Goal: Navigation & Orientation: Find specific page/section

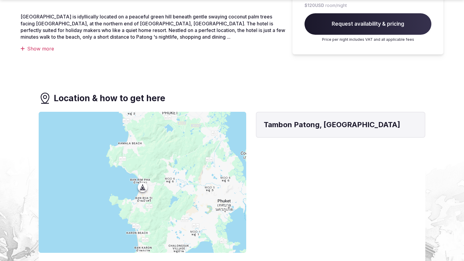
scroll to position [479, 0]
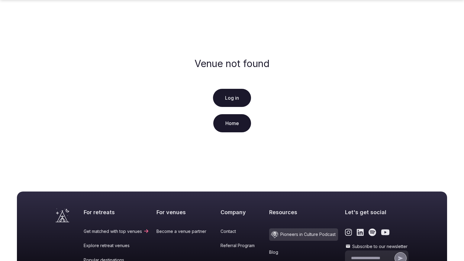
scroll to position [116, 0]
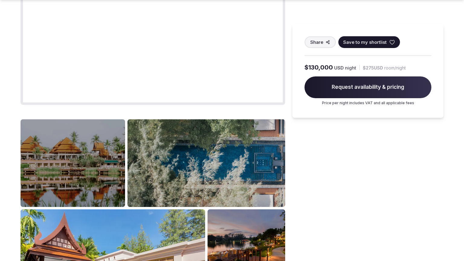
scroll to position [727, 0]
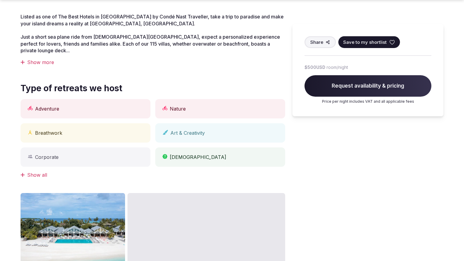
scroll to position [479, 0]
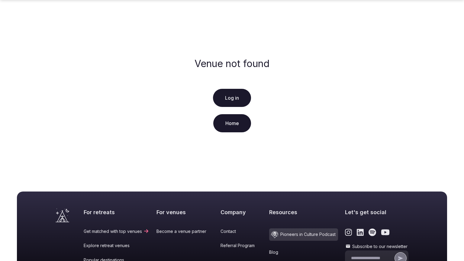
scroll to position [116, 0]
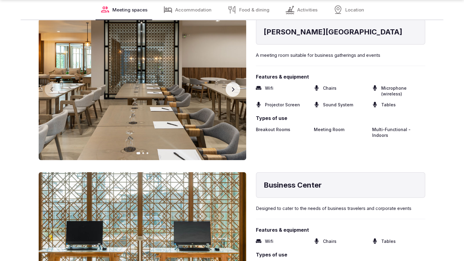
scroll to position [955, 0]
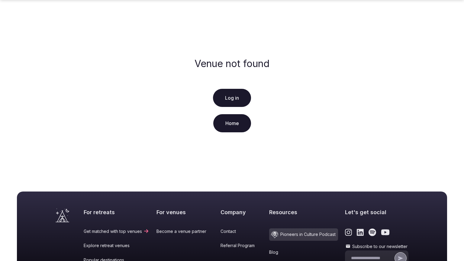
scroll to position [116, 0]
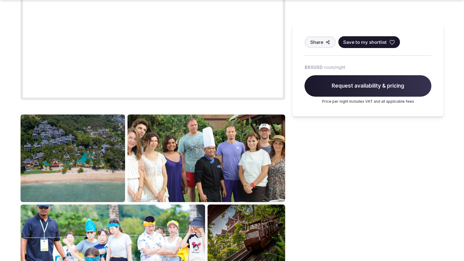
scroll to position [727, 0]
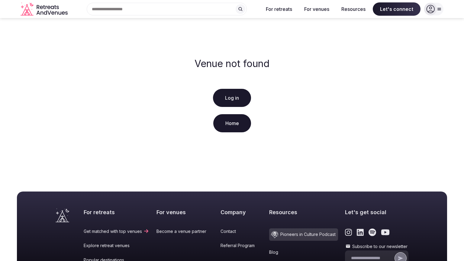
scroll to position [116, 0]
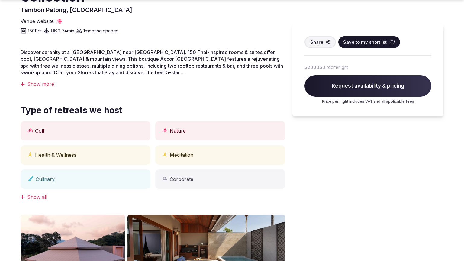
scroll to position [479, 0]
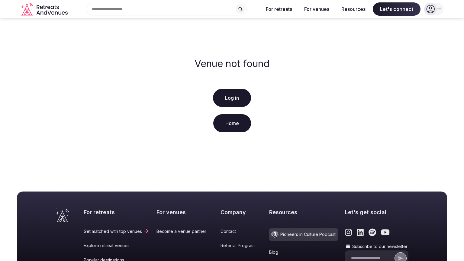
scroll to position [116, 0]
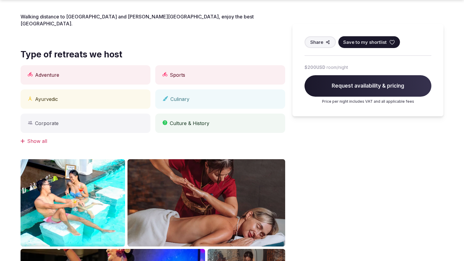
scroll to position [479, 0]
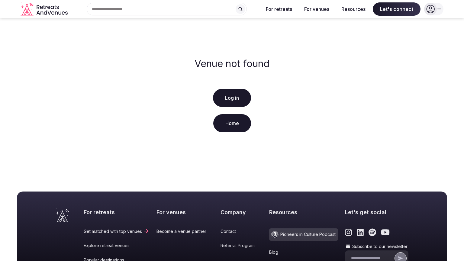
scroll to position [116, 0]
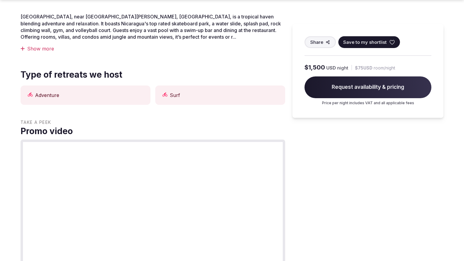
scroll to position [479, 0]
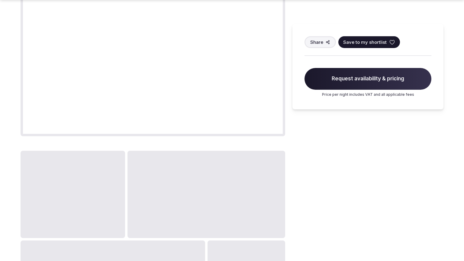
scroll to position [727, 0]
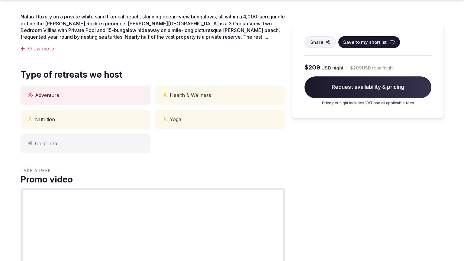
scroll to position [479, 0]
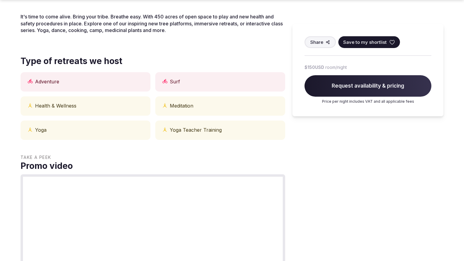
scroll to position [479, 0]
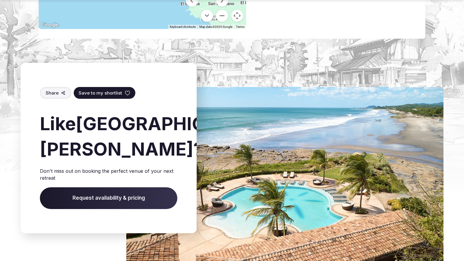
scroll to position [712, 0]
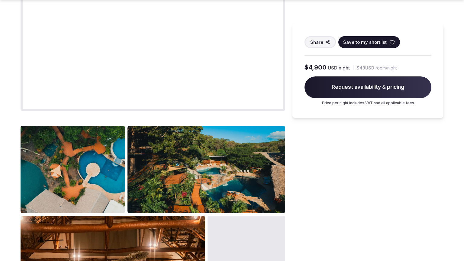
scroll to position [721, 0]
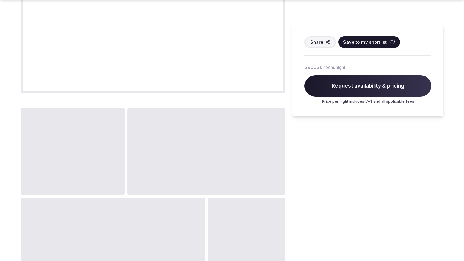
scroll to position [727, 0]
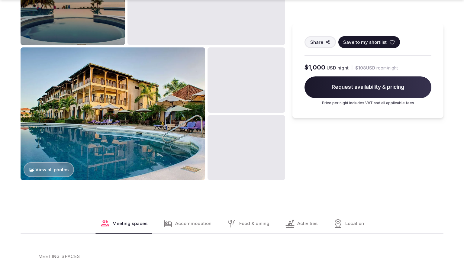
scroll to position [721, 0]
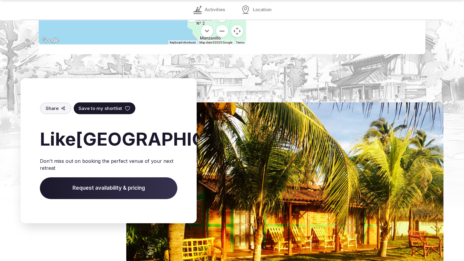
scroll to position [935, 0]
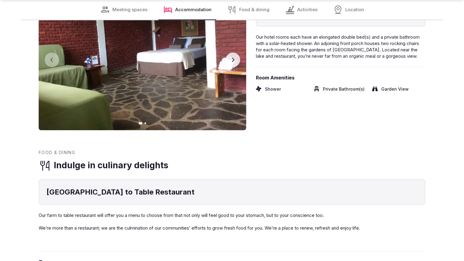
scroll to position [935, 0]
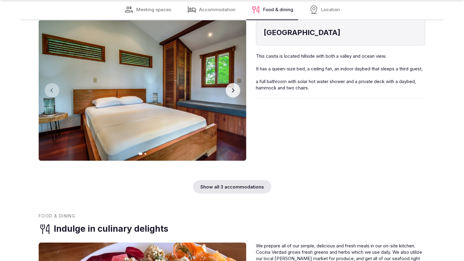
scroll to position [935, 0]
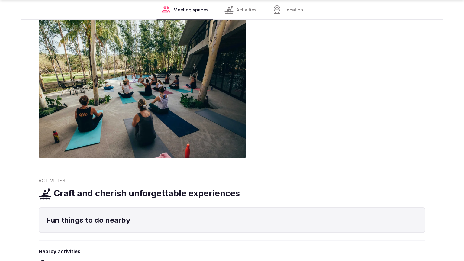
scroll to position [702, 0]
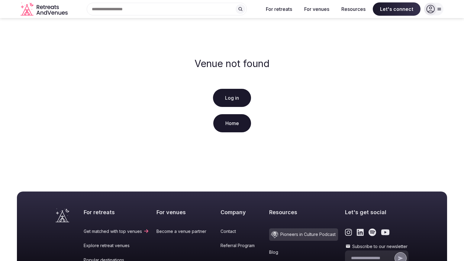
scroll to position [116, 0]
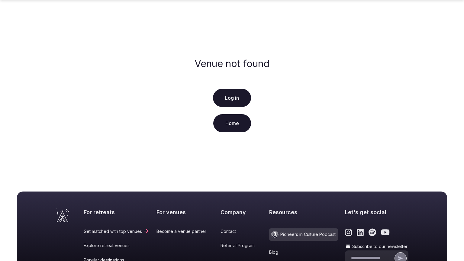
scroll to position [116, 0]
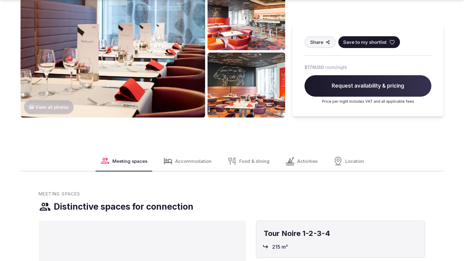
scroll to position [955, 0]
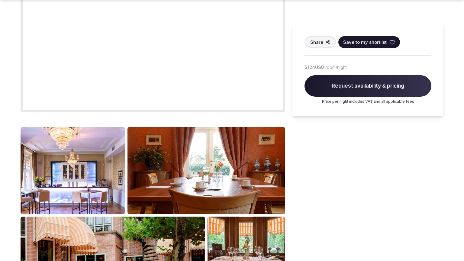
scroll to position [726, 0]
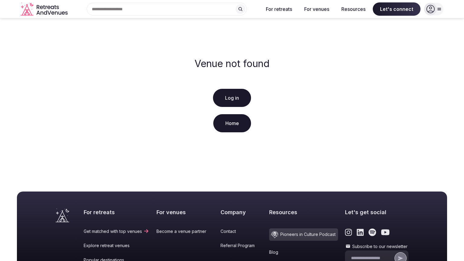
scroll to position [116, 0]
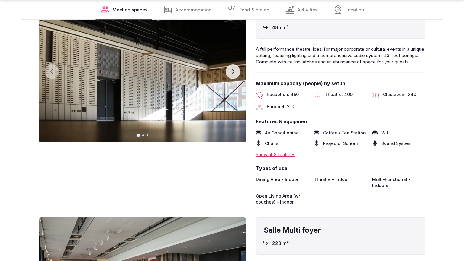
scroll to position [955, 0]
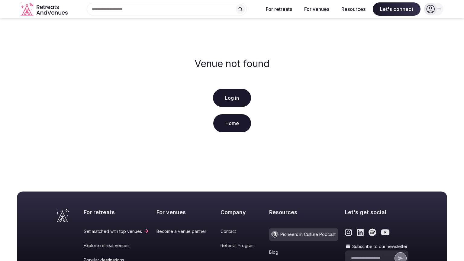
scroll to position [116, 0]
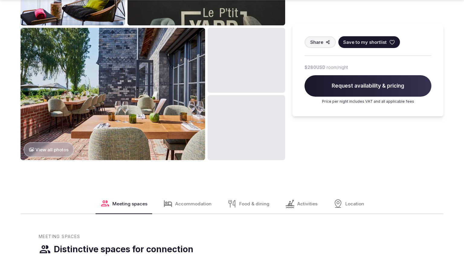
scroll to position [727, 0]
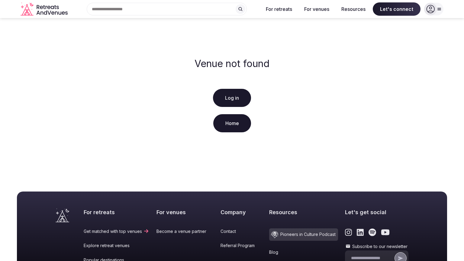
scroll to position [116, 0]
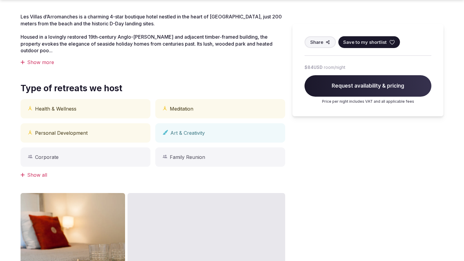
scroll to position [479, 0]
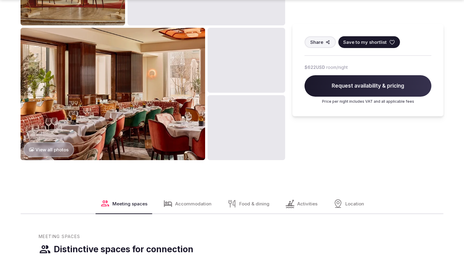
scroll to position [727, 0]
